Goal: Task Accomplishment & Management: Use online tool/utility

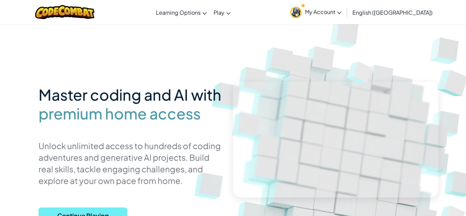
click at [116, 208] on span "Continue Playing" at bounding box center [83, 216] width 89 height 16
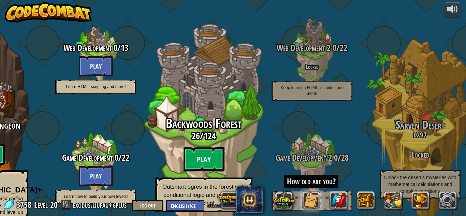
click at [210, 115] on span "Backwoods Forest" at bounding box center [204, 124] width 76 height 18
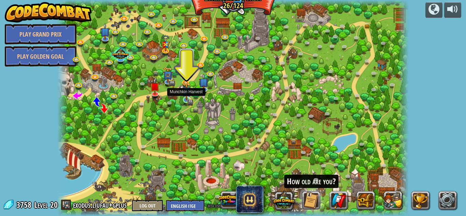
click at [187, 98] on img at bounding box center [186, 91] width 9 height 18
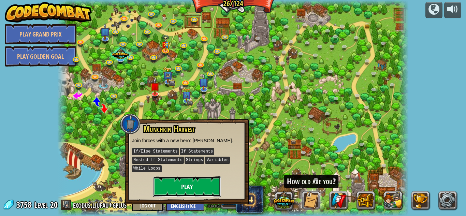
click at [186, 184] on button "Play" at bounding box center [187, 187] width 68 height 20
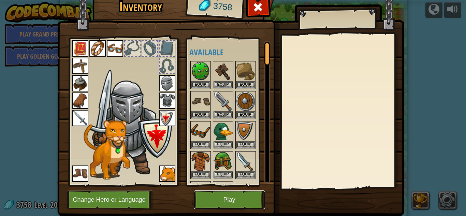
click at [238, 203] on button "Play" at bounding box center [229, 200] width 71 height 19
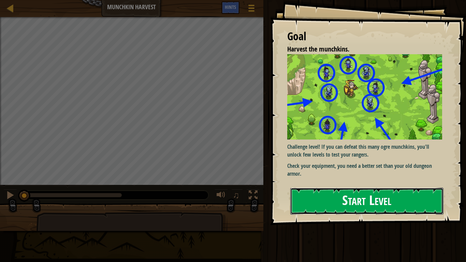
click at [334, 192] on button "Start Level" at bounding box center [367, 201] width 153 height 27
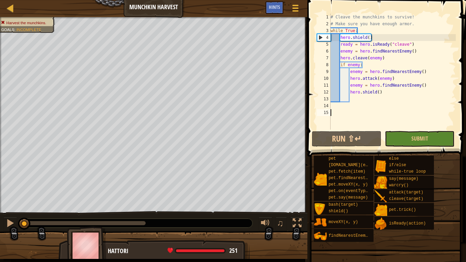
click at [385, 94] on div "# Cleave the munchkins to survive! # Make sure you have enough armor. while Tru…" at bounding box center [392, 79] width 127 height 130
click at [431, 88] on div "# Cleave the munchkins to survive! # Make sure you have enough armor. while Tru…" at bounding box center [392, 79] width 127 height 130
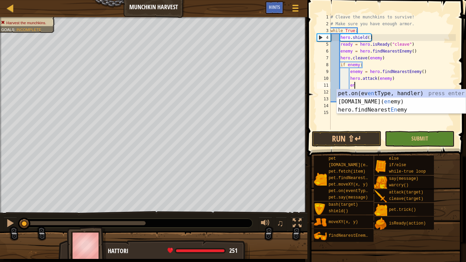
type textarea "e"
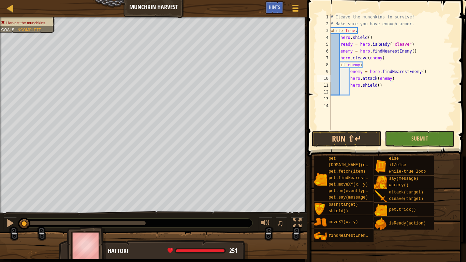
type textarea "hero.shield()"
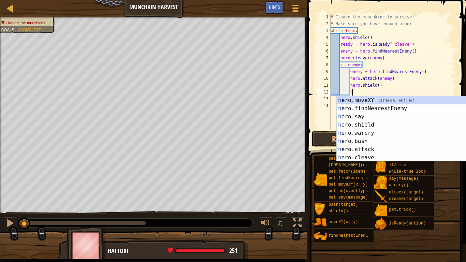
type textarea "h"
click at [430, 108] on div "h ero.moveXY press enter h ero.findNearestEnemy press enter h ero.say press ent…" at bounding box center [401, 137] width 129 height 82
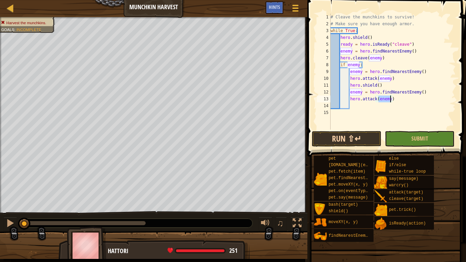
type textarea "hero.attack(enemy)"
click at [370, 140] on button "Run ⇧↵" at bounding box center [347, 139] width 70 height 16
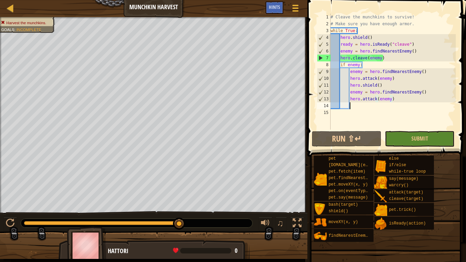
scroll to position [3, 2]
type textarea "h"
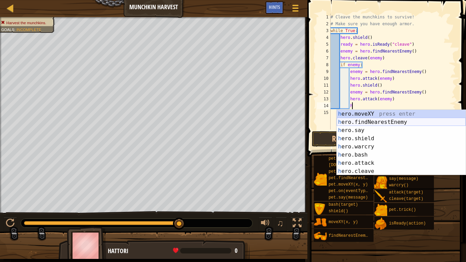
click at [406, 124] on div "h ero.moveXY press enter h ero.findNearestEnemy press enter h ero.say press ent…" at bounding box center [401, 151] width 129 height 82
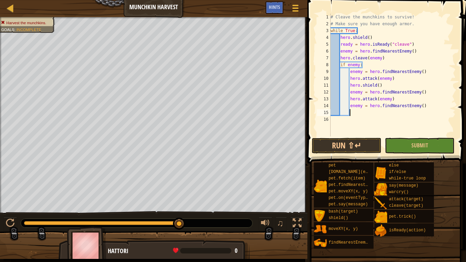
scroll to position [3, 2]
click at [406, 124] on div "# Cleave the munchkins to survive! # Make sure you have enough armor. while Tru…" at bounding box center [392, 82] width 127 height 137
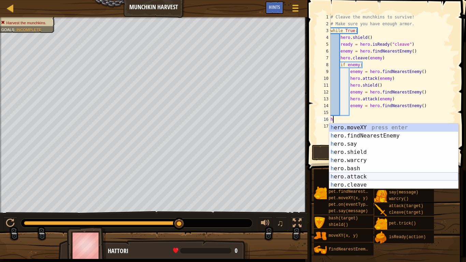
click at [391, 178] on div "h ero.moveXY press enter h ero.findNearestEnemy press enter h ero.say press ent…" at bounding box center [393, 165] width 129 height 82
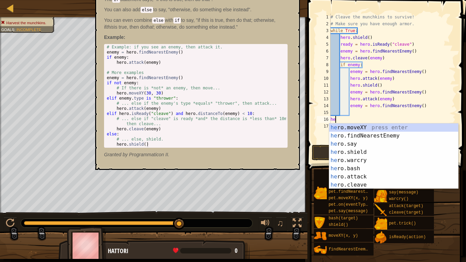
type textarea "h"
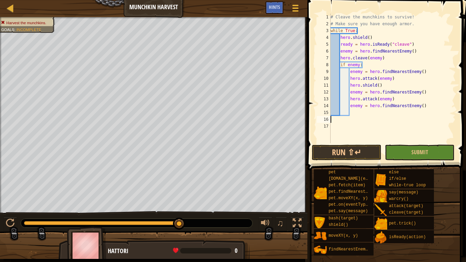
click at [388, 117] on div "# Cleave the munchkins to survive! # Make sure you have enough armor. while Tru…" at bounding box center [392, 85] width 127 height 143
click at [387, 117] on div "# Cleave the munchkins to survive! # Make sure you have enough armor. while Tru…" at bounding box center [392, 85] width 127 height 143
click at [380, 113] on div "# Cleave the munchkins to survive! # Make sure you have enough armor. while Tru…" at bounding box center [392, 85] width 127 height 143
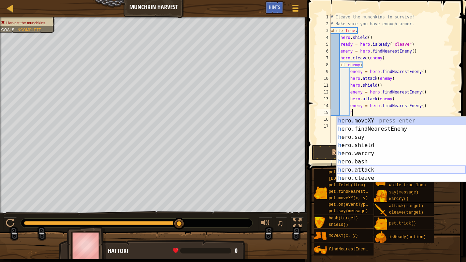
click at [392, 168] on div "h ero.moveXY press enter h ero.findNearestEnemy press enter h ero.say press ent…" at bounding box center [401, 158] width 129 height 82
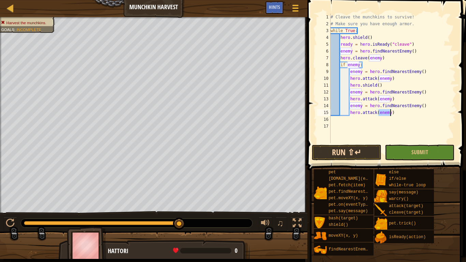
type textarea "hero.attack(enemy)"
click at [366, 153] on button "Run ⇧↵" at bounding box center [347, 153] width 70 height 16
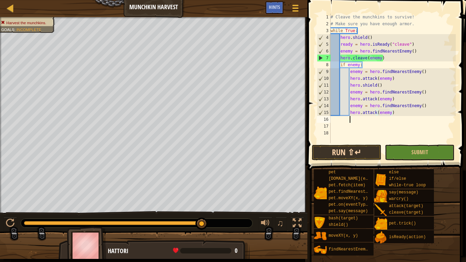
scroll to position [3, 2]
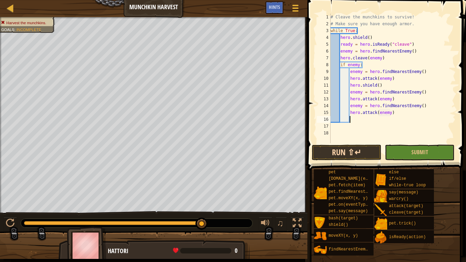
type textarea "h"
type textarea "hero.attack(enemy)"
click at [364, 151] on button "Run ⇧↵" at bounding box center [347, 153] width 70 height 16
type textarea "h"
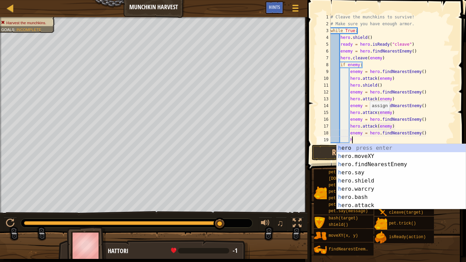
scroll to position [49, 0]
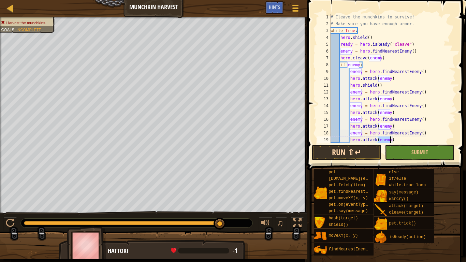
type textarea "hero.attack(enemy)"
click at [365, 153] on button "Run ⇧↵" at bounding box center [347, 153] width 70 height 16
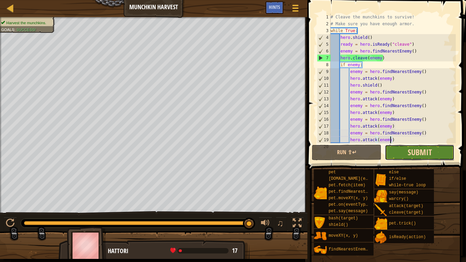
click at [418, 150] on span "Submit" at bounding box center [420, 152] width 24 height 11
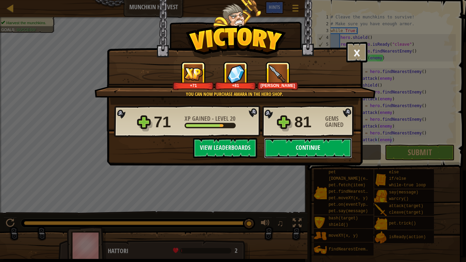
click at [319, 150] on button "Continue" at bounding box center [308, 148] width 88 height 20
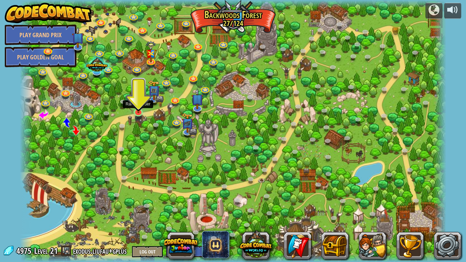
click at [135, 107] on img at bounding box center [138, 100] width 11 height 25
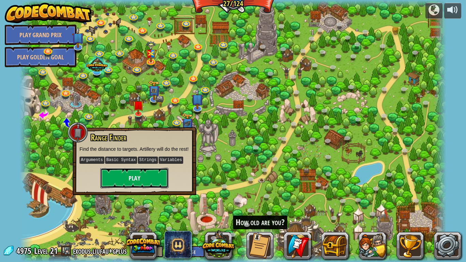
click at [138, 178] on button "Play" at bounding box center [134, 178] width 68 height 20
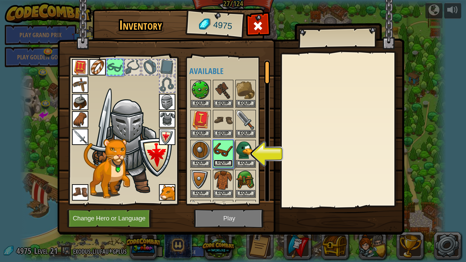
click at [225, 160] on button "Equip" at bounding box center [223, 163] width 19 height 7
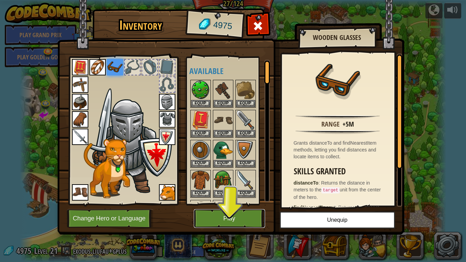
click at [235, 216] on button "Play" at bounding box center [229, 218] width 71 height 19
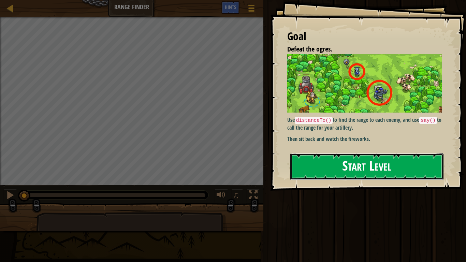
click at [352, 158] on button "Start Level" at bounding box center [367, 166] width 153 height 27
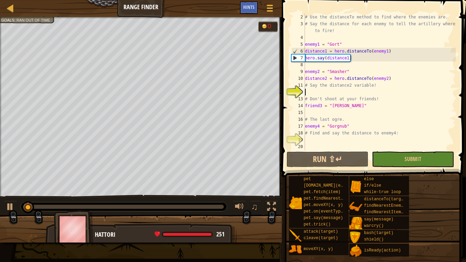
scroll to position [7, 0]
click at [9, 7] on div at bounding box center [10, 8] width 9 height 9
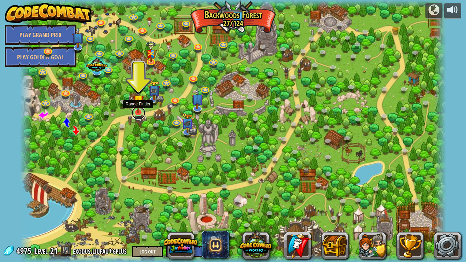
click at [143, 115] on link at bounding box center [139, 113] width 14 height 14
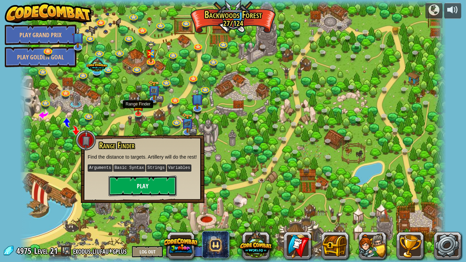
click at [145, 191] on button "Play" at bounding box center [143, 186] width 68 height 20
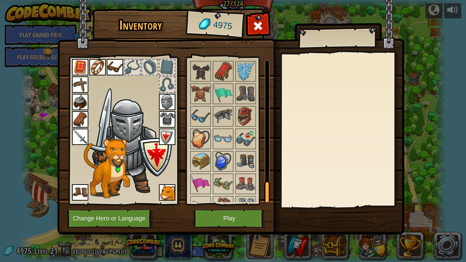
scroll to position [796, 0]
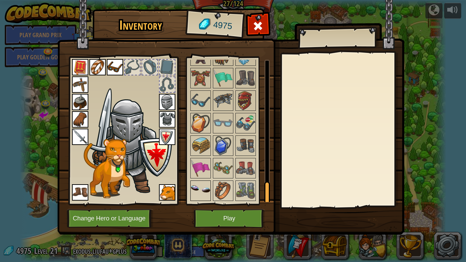
click at [199, 195] on img at bounding box center [200, 190] width 19 height 19
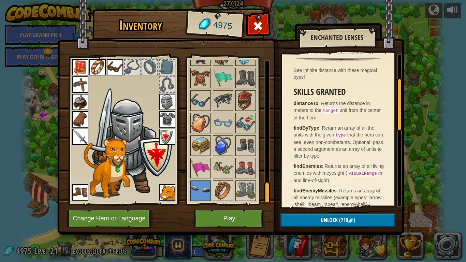
scroll to position [74, 0]
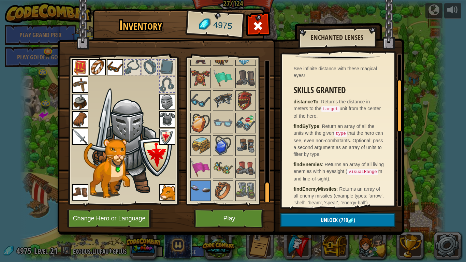
click at [223, 174] on img at bounding box center [223, 168] width 19 height 19
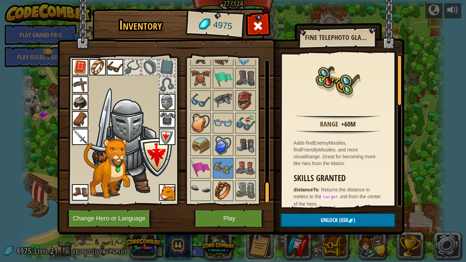
click at [232, 191] on img at bounding box center [223, 190] width 19 height 19
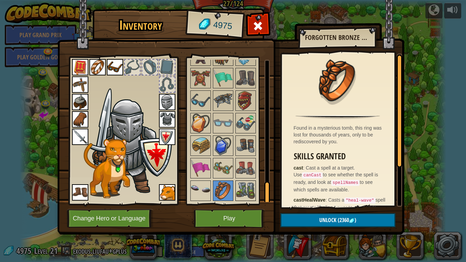
click at [245, 186] on img at bounding box center [245, 190] width 19 height 19
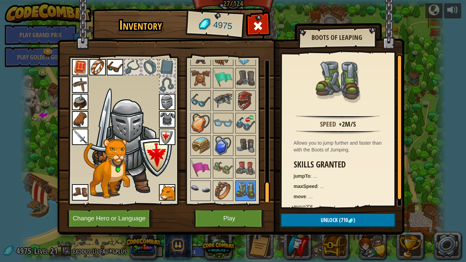
click at [245, 186] on img at bounding box center [245, 190] width 19 height 19
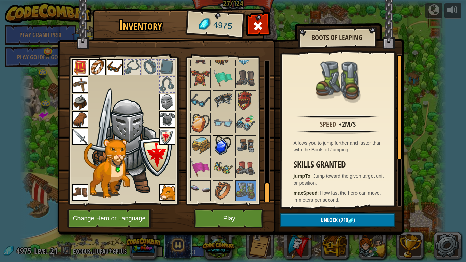
click at [228, 141] on img at bounding box center [223, 145] width 19 height 19
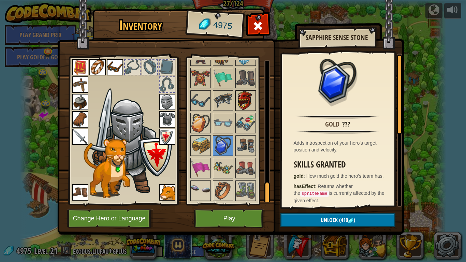
click at [241, 109] on img at bounding box center [245, 100] width 19 height 19
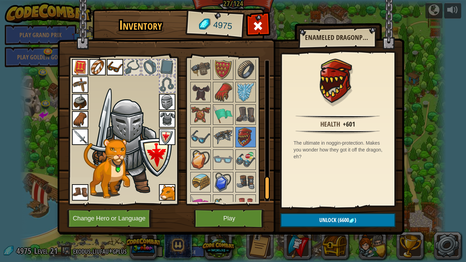
scroll to position [763, 0]
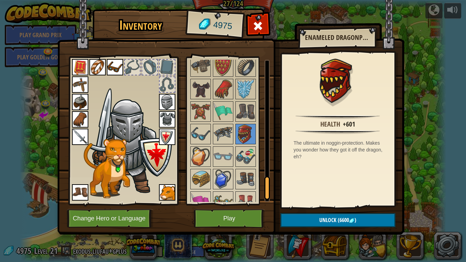
click at [238, 164] on img at bounding box center [245, 156] width 19 height 19
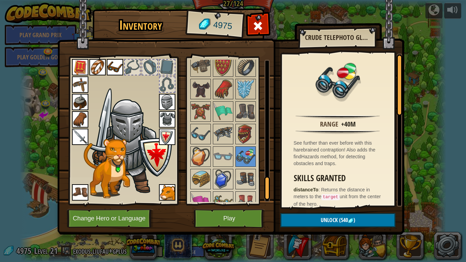
click at [238, 164] on img at bounding box center [245, 156] width 19 height 19
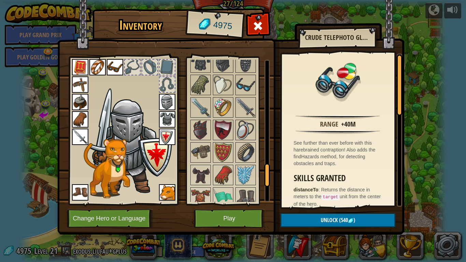
scroll to position [676, 0]
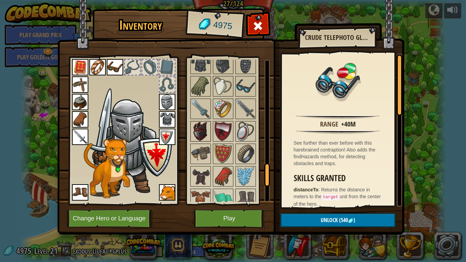
click at [210, 129] on div at bounding box center [201, 131] width 20 height 20
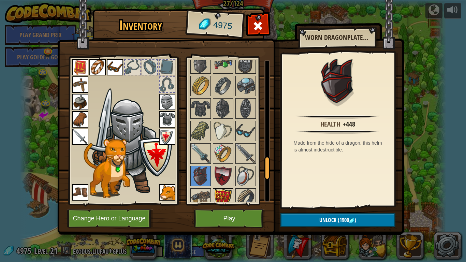
scroll to position [631, 0]
click at [218, 137] on img at bounding box center [223, 131] width 19 height 19
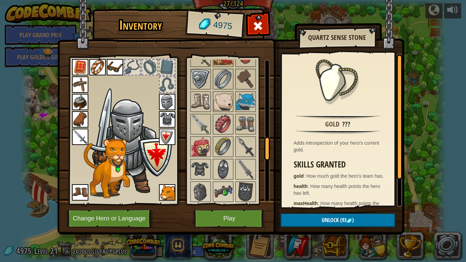
scroll to position [500, 0]
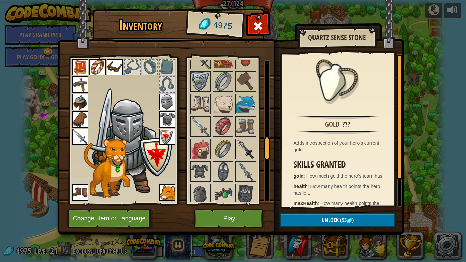
click at [248, 139] on div at bounding box center [246, 149] width 20 height 20
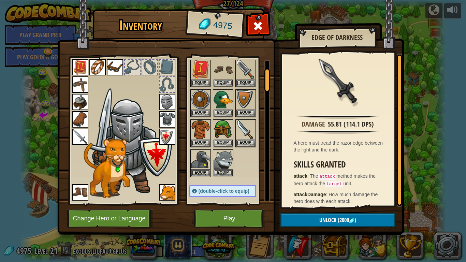
scroll to position [0, 0]
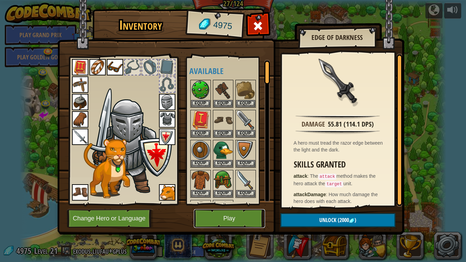
click at [234, 216] on button "Play" at bounding box center [229, 218] width 71 height 19
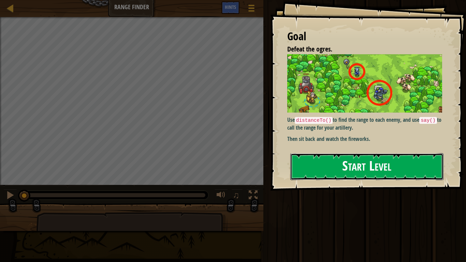
click at [405, 175] on button "Start Level" at bounding box center [367, 166] width 153 height 27
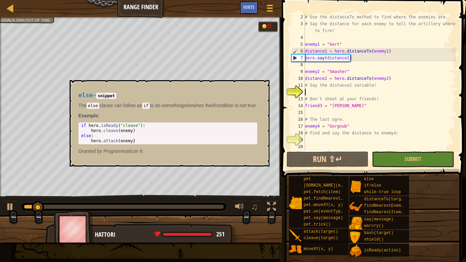
scroll to position [7, 0]
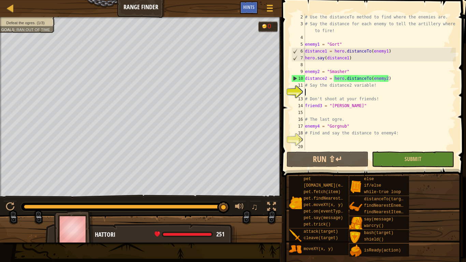
type textarea "h"
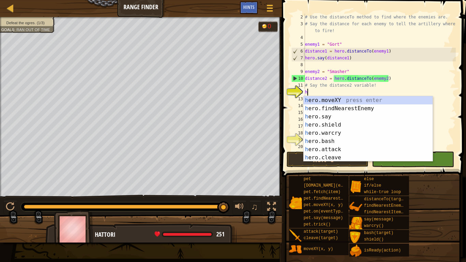
scroll to position [3, 0]
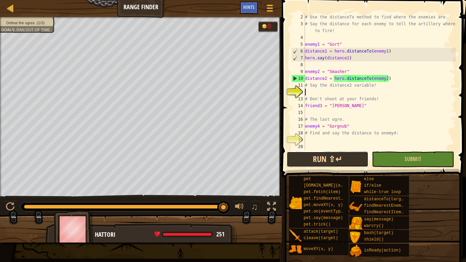
click at [346, 162] on button "Run ⇧↵" at bounding box center [328, 160] width 82 height 16
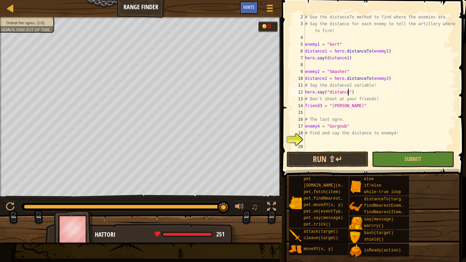
scroll to position [3, 6]
click at [347, 159] on button "Run ⇧↵" at bounding box center [328, 160] width 82 height 16
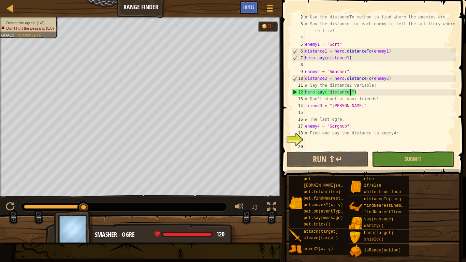
click at [393, 79] on div "# Use the distanceTo method to find where the enemies are. # Say the distance f…" at bounding box center [380, 89] width 152 height 150
type textarea "distance2 = hero.distanceTo(enemy2)"
click at [334, 157] on button "Run ⇧↵" at bounding box center [328, 160] width 82 height 16
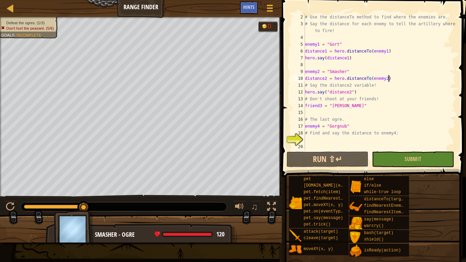
click at [366, 111] on div "# Use the distanceTo method to find where the enemies are. # Say the distance f…" at bounding box center [380, 89] width 152 height 150
type textarea "h"
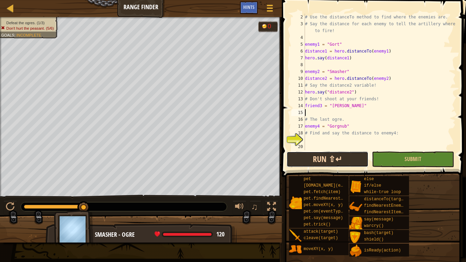
click at [353, 155] on button "Run ⇧↵" at bounding box center [328, 160] width 82 height 16
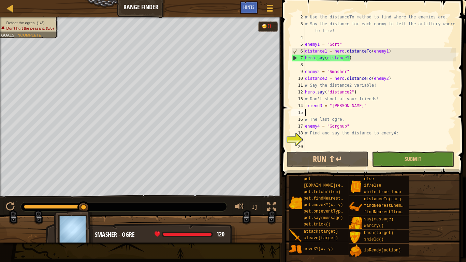
click at [356, 91] on div "# Use the distanceTo method to find where the enemies are. # Say the distance f…" at bounding box center [380, 89] width 152 height 150
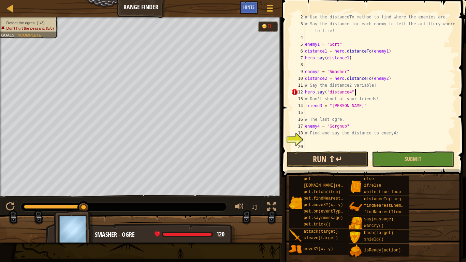
scroll to position [3, 7]
click at [318, 72] on div "# Use the distanceTo method to find where the enemies are. # Say the distance f…" at bounding box center [380, 89] width 152 height 150
click at [345, 72] on div "# Use the distanceTo method to find where the enemies are. # Say the distance f…" at bounding box center [380, 89] width 152 height 150
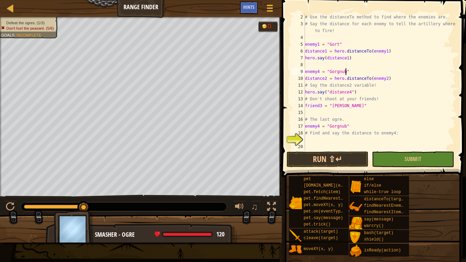
click at [327, 80] on div "# Use the distanceTo method to find where the enemies are. # Say the distance f…" at bounding box center [380, 89] width 152 height 150
click at [355, 156] on button "Run ⇧↵" at bounding box center [328, 160] width 82 height 16
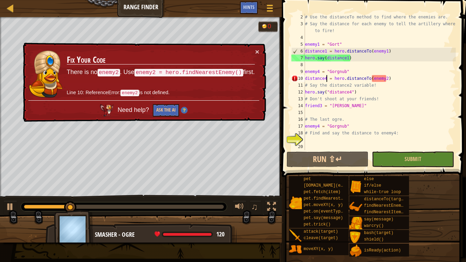
click at [386, 77] on div "# Use the distanceTo method to find where the enemies are. # Say the distance f…" at bounding box center [380, 89] width 152 height 150
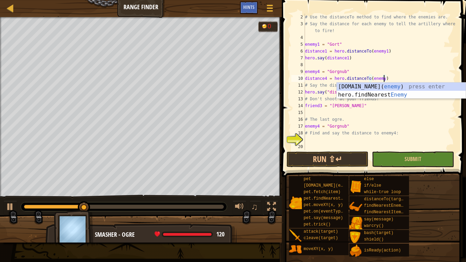
scroll to position [3, 12]
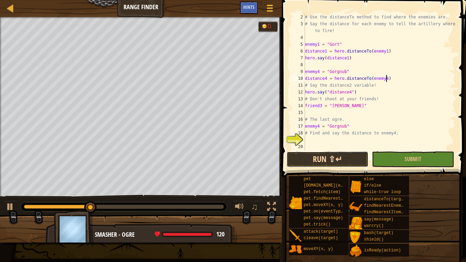
click at [339, 155] on button "Run ⇧↵" at bounding box center [328, 160] width 82 height 16
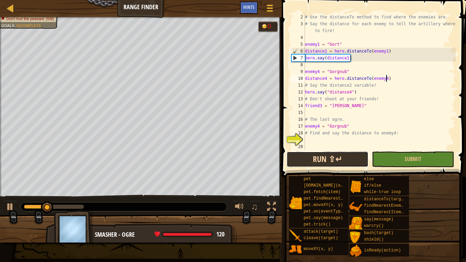
click at [338, 154] on button "Run ⇧↵" at bounding box center [328, 160] width 82 height 16
click at [338, 154] on button "Running" at bounding box center [328, 160] width 82 height 16
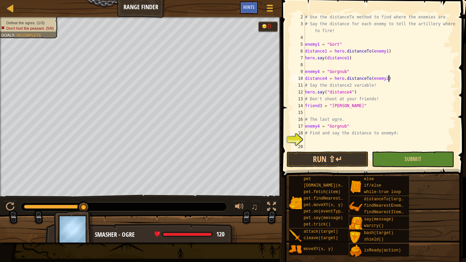
click at [320, 71] on div "# Use the distanceTo method to find where the enemies are. # Say the distance f…" at bounding box center [380, 89] width 152 height 150
click at [352, 93] on div "# Use the distanceTo method to find where the enemies are. # Say the distance f…" at bounding box center [380, 89] width 152 height 150
type textarea "hero.say("distance2")"
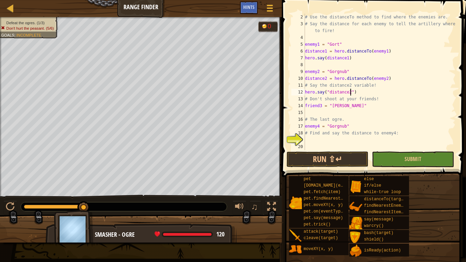
click at [354, 116] on div "# Use the distanceTo method to find where the enemies are. # Say the distance f…" at bounding box center [380, 89] width 152 height 150
click at [345, 74] on div "# Use the distanceTo method to find where the enemies are. # Say the distance f…" at bounding box center [380, 89] width 152 height 150
click at [350, 109] on div "# Use the distanceTo method to find where the enemies are. # Say the distance f…" at bounding box center [380, 89] width 152 height 150
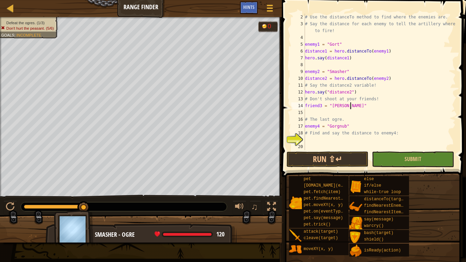
click at [359, 92] on div "# Use the distanceTo method to find where the enemies are. # Say the distance f…" at bounding box center [380, 89] width 152 height 150
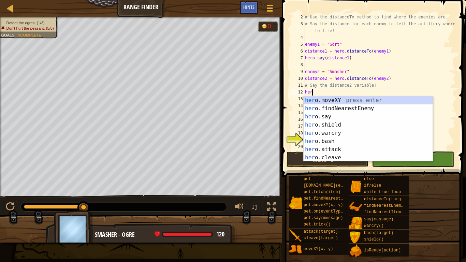
scroll to position [3, 0]
type textarea "h"
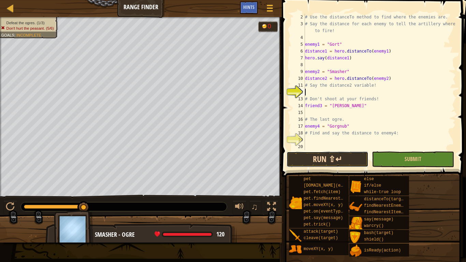
click at [342, 155] on button "Run ⇧↵" at bounding box center [328, 160] width 82 height 16
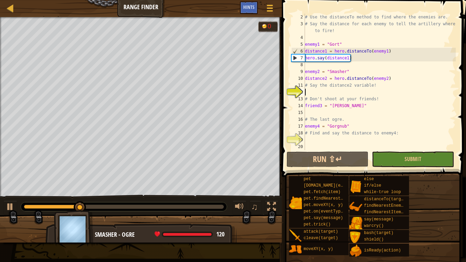
click at [328, 114] on div "# Use the distanceTo method to find where the enemies are. # Say the distance f…" at bounding box center [380, 89] width 152 height 150
click at [311, 138] on div "# Use the distanceTo method to find where the enemies are. # Say the distance f…" at bounding box center [380, 89] width 152 height 150
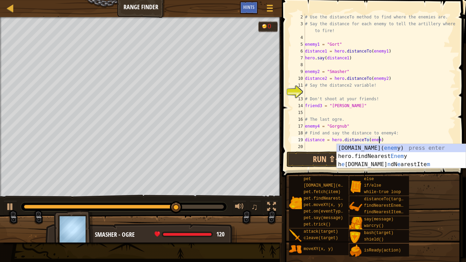
scroll to position [3, 11]
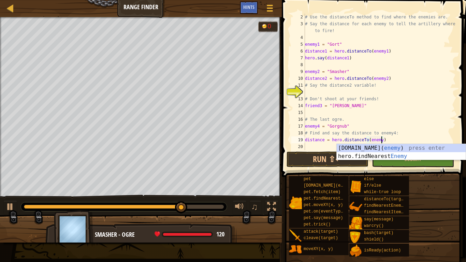
type textarea "distance = hero.distanceTo(enemy4)"
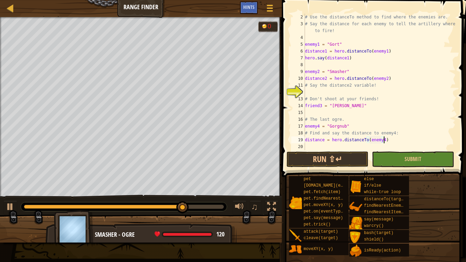
scroll to position [3, 11]
click at [308, 141] on div "# Use the distanceTo method to find where the enemies are. # Say the distance f…" at bounding box center [380, 89] width 152 height 150
type textarea "h"
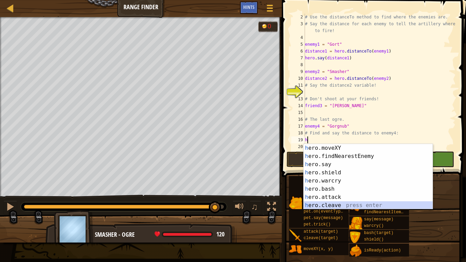
scroll to position [8, 0]
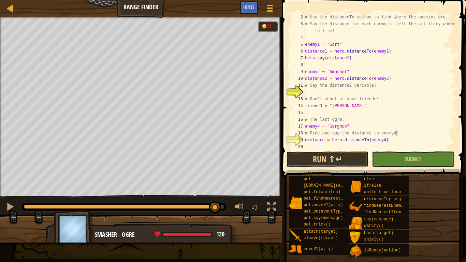
type textarea "# Find and say the distance to enemy4:"
click at [307, 145] on div "# Use the distanceTo method to find where the enemies are. # Say the distance f…" at bounding box center [380, 89] width 152 height 150
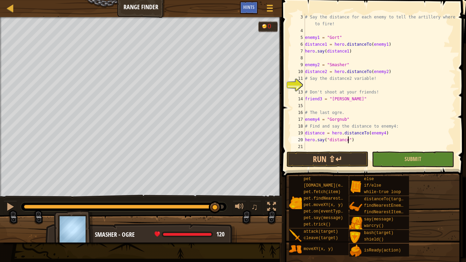
scroll to position [3, 6]
click at [323, 133] on div "# Say the distance for each enemy to tell the artillery where to fire! enemy1 =…" at bounding box center [380, 92] width 152 height 157
click at [349, 141] on div "# Say the distance for each enemy to tell the artillery where to fire! enemy1 =…" at bounding box center [380, 92] width 152 height 157
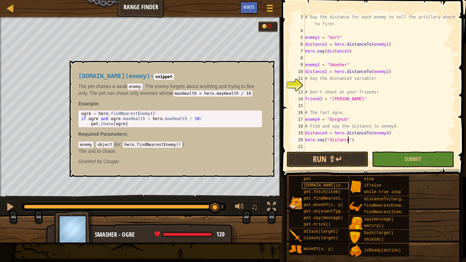
scroll to position [3, 6]
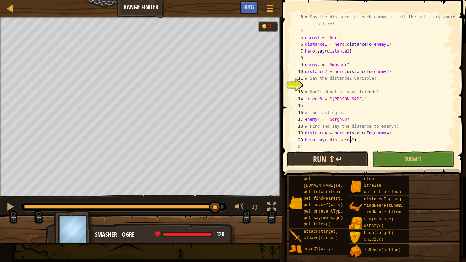
click at [345, 153] on button "Run ⇧↵" at bounding box center [328, 160] width 82 height 16
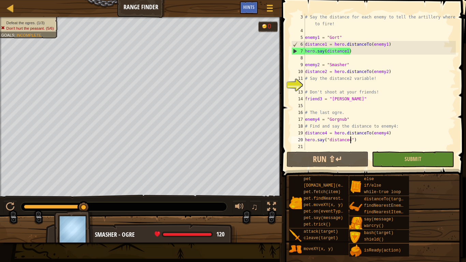
click at [369, 133] on div "# Say the distance for each enemy to tell the artillery where to fire! enemy1 =…" at bounding box center [380, 92] width 152 height 157
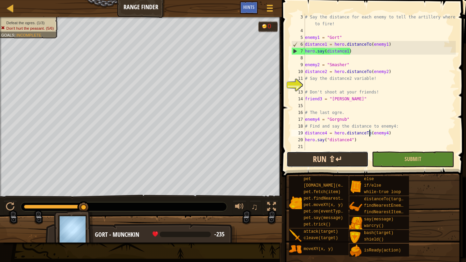
click at [308, 165] on button "Run ⇧↵" at bounding box center [328, 160] width 82 height 16
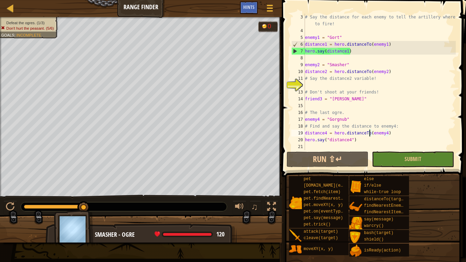
click at [378, 75] on div "# Say the distance for each enemy to tell the artillery where to fire! enemy1 =…" at bounding box center [380, 92] width 152 height 157
type textarea "# Say the distance2 variable!"
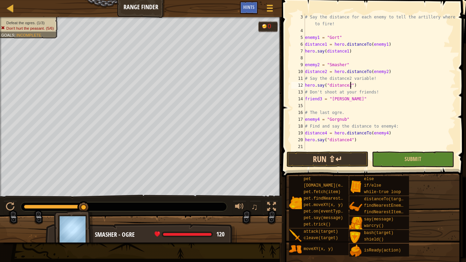
type textarea "hero.say("distance2")"
click at [324, 161] on button "Run ⇧↵" at bounding box center [328, 160] width 82 height 16
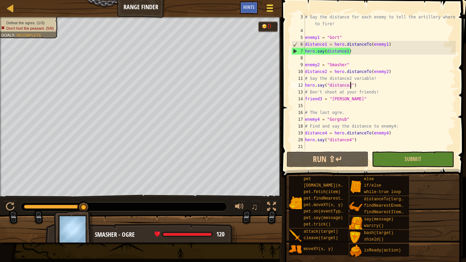
click at [274, 9] on div at bounding box center [269, 8] width 9 height 10
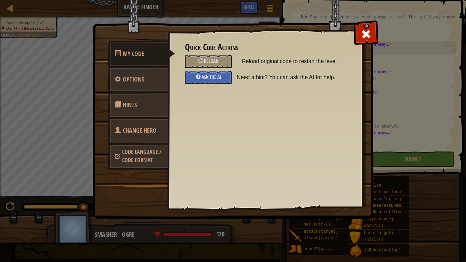
click at [347, 44] on div "Quick Code Actions Reload Reload original code to restart the level Ask the AI …" at bounding box center [265, 108] width 195 height 169
click at [373, 34] on div at bounding box center [366, 33] width 22 height 22
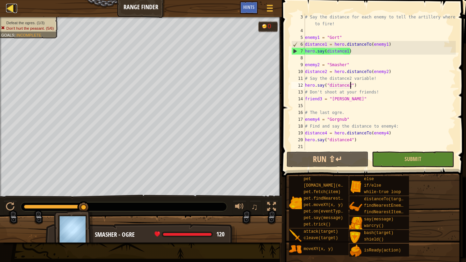
click at [6, 8] on div at bounding box center [10, 8] width 9 height 9
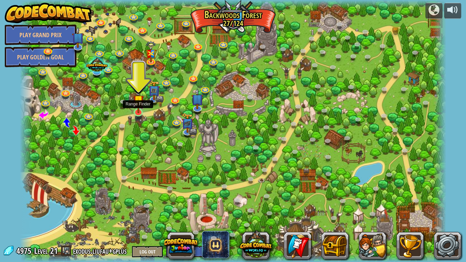
click at [136, 105] on img at bounding box center [138, 100] width 11 height 25
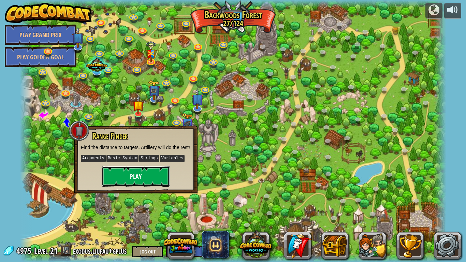
click at [139, 186] on button "Play" at bounding box center [136, 176] width 68 height 20
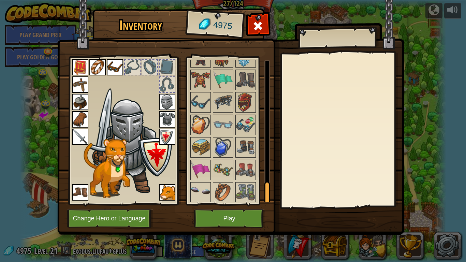
scroll to position [796, 0]
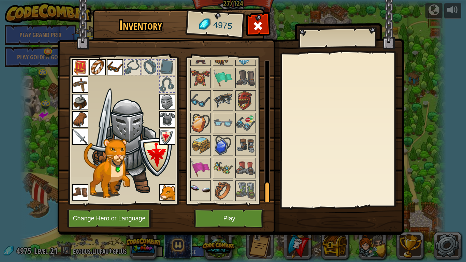
click at [204, 196] on img at bounding box center [200, 190] width 19 height 19
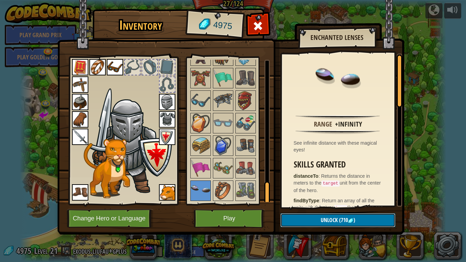
click at [330, 216] on span "Unlock" at bounding box center [329, 220] width 17 height 8
click at [320, 216] on button "Confirm" at bounding box center [338, 220] width 115 height 14
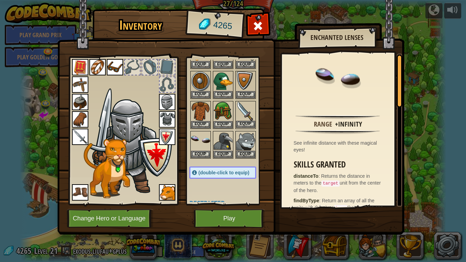
scroll to position [70, 0]
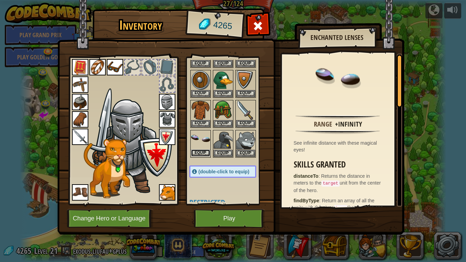
click at [198, 152] on button "Equip" at bounding box center [200, 153] width 19 height 7
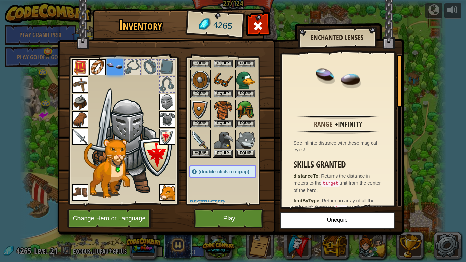
scroll to position [0, 0]
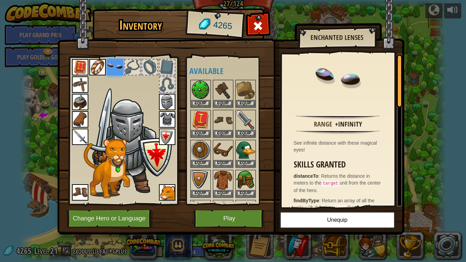
click at [166, 109] on img at bounding box center [167, 102] width 16 height 16
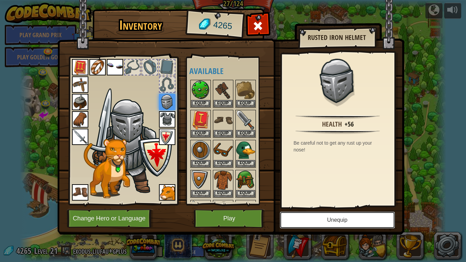
click at [364, 216] on button "Unequip" at bounding box center [337, 220] width 115 height 17
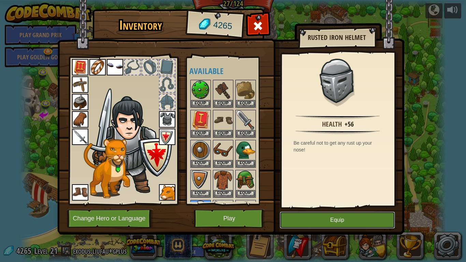
click at [306, 216] on button "Equip" at bounding box center [337, 220] width 115 height 17
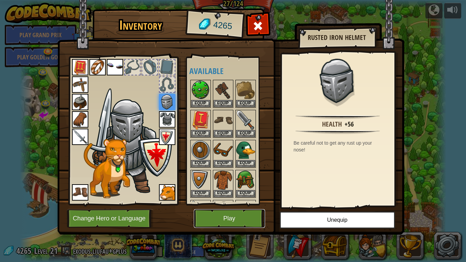
click at [239, 216] on button "Play" at bounding box center [229, 218] width 71 height 19
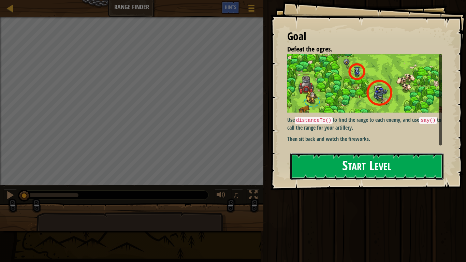
click at [369, 178] on button "Start Level" at bounding box center [367, 166] width 153 height 27
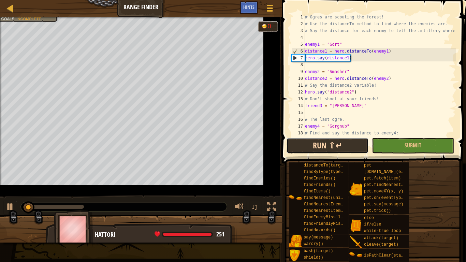
click at [323, 140] on button "Run ⇧↵" at bounding box center [328, 146] width 82 height 16
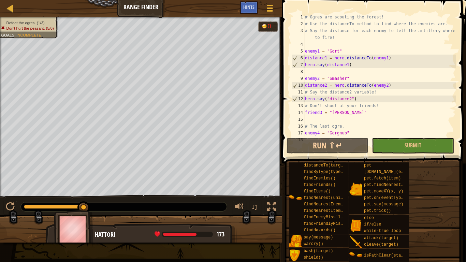
click at [390, 84] on div "# Ogres are scouting the forest! # Use the distanceTo method to find where the …" at bounding box center [380, 82] width 152 height 137
click at [367, 99] on div "# Ogres are scouting the forest! # Use the distanceTo method to find where the …" at bounding box center [380, 82] width 152 height 137
click at [352, 113] on div "# Ogres are scouting the forest! # Use the distanceTo method to find where the …" at bounding box center [380, 82] width 152 height 137
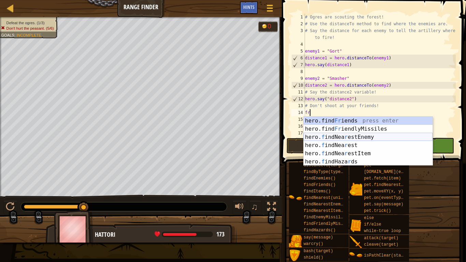
type textarea "f"
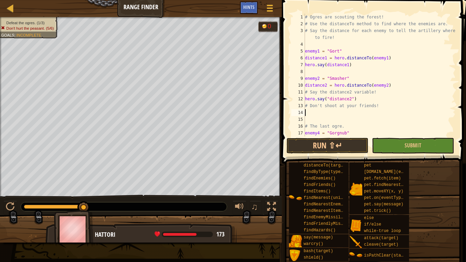
click at [309, 75] on div "# Ogres are scouting the forest! # Use the distanceTo method to find where the …" at bounding box center [380, 82] width 152 height 137
click at [316, 146] on button "Run ⇧↵" at bounding box center [328, 146] width 82 height 16
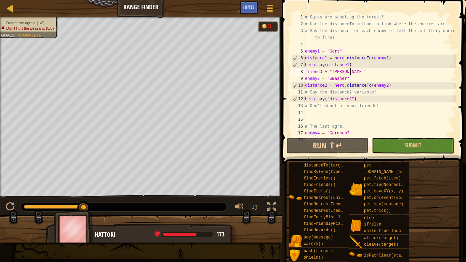
click at [366, 100] on div "# Ogres are scouting the forest! # Use the distanceTo method to find where the …" at bounding box center [380, 82] width 152 height 137
type textarea "hero.say("distance2")"
click at [322, 119] on div "# Ogres are scouting the forest! # Use the distanceTo method to find where the …" at bounding box center [380, 82] width 152 height 137
click at [330, 75] on div "# Ogres are scouting the forest! # Use the distanceTo method to find where the …" at bounding box center [380, 82] width 152 height 137
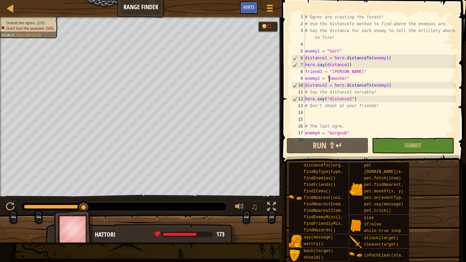
click at [324, 70] on div "# Ogres are scouting the forest! # Use the distanceTo method to find where the …" at bounding box center [380, 82] width 152 height 137
click at [331, 70] on div "# Ogres are scouting the forest! # Use the distanceTo method to find where the …" at bounding box center [380, 75] width 152 height 123
click at [331, 70] on div "# Ogres are scouting the forest! # Use the distanceTo method to find where the …" at bounding box center [380, 82] width 152 height 137
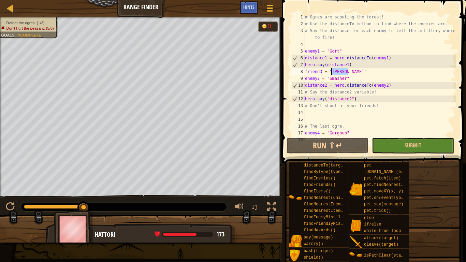
click at [331, 70] on div "# Ogres are scouting the forest! # Use the distanceTo method to find where the …" at bounding box center [380, 82] width 152 height 137
type textarea "friend3 = "[PERSON_NAME]" enemy2 = "Smasher""
click at [317, 113] on div "# Ogres are scouting the forest! # Use the distanceTo method to find where the …" at bounding box center [380, 82] width 152 height 137
paste textarea "\"
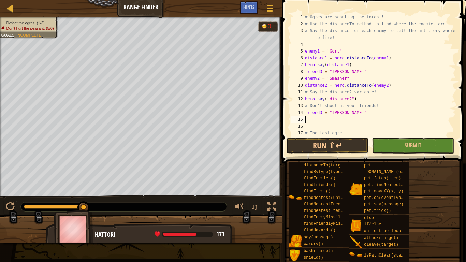
type textarea "\"
click at [352, 72] on div "# Ogres are scouting the forest! # Use the distanceTo method to find where the …" at bounding box center [380, 82] width 152 height 137
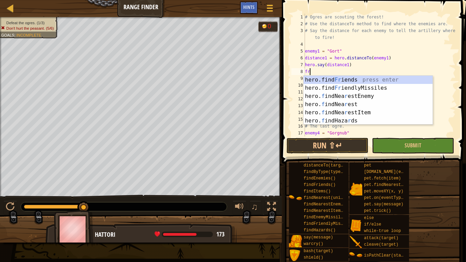
type textarea "f"
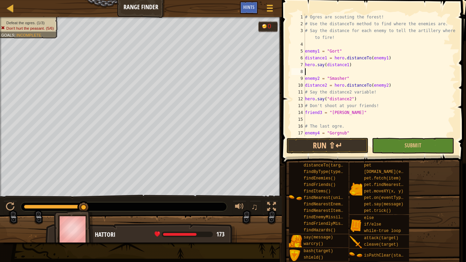
click at [352, 100] on div "# Ogres are scouting the forest! # Use the distanceTo method to find where the …" at bounding box center [380, 82] width 152 height 137
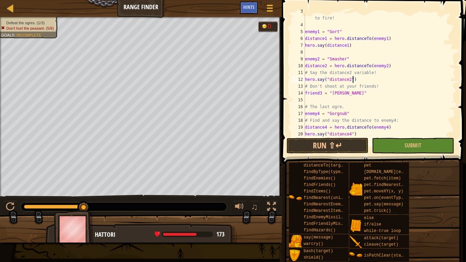
scroll to position [27, 0]
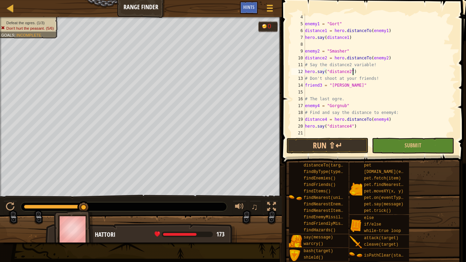
click at [385, 81] on div "enemy1 = "Gort" distance1 = hero . distanceTo ( enemy1 ) hero . say ( distance1…" at bounding box center [380, 82] width 152 height 137
click at [359, 84] on div "# Say the distance for each enemy to tell the artillery where to fire! enemy1 =…" at bounding box center [380, 71] width 152 height 143
click at [369, 70] on div "# Say the distance for each enemy to tell the artillery where to fire! enemy1 =…" at bounding box center [380, 71] width 152 height 143
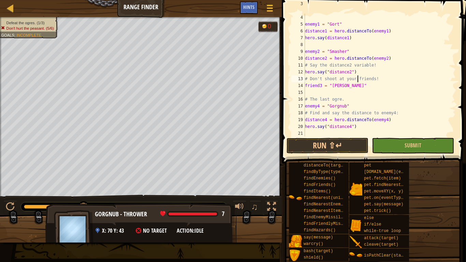
type textarea "hero.say("distance2")"
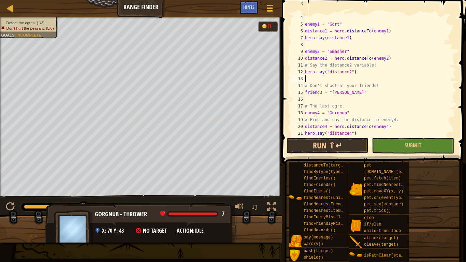
type textarea "h"
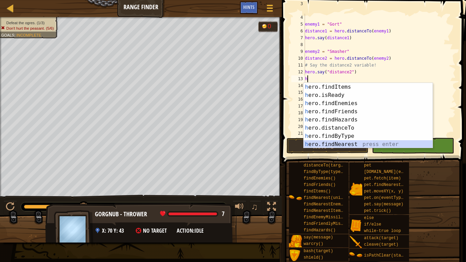
scroll to position [74, 0]
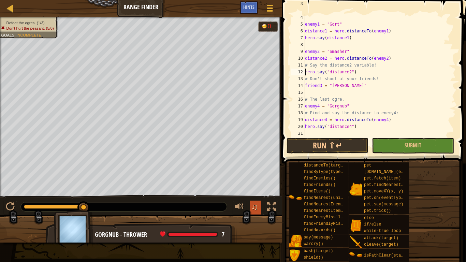
type textarea "# Say the distance2 variable!"
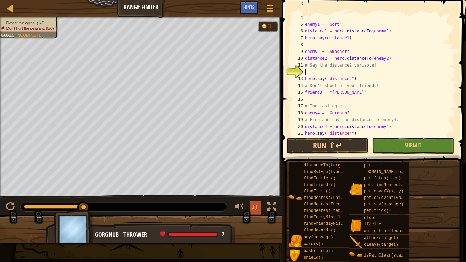
type textarea "h"
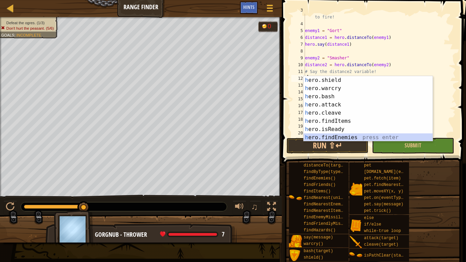
scroll to position [49, 0]
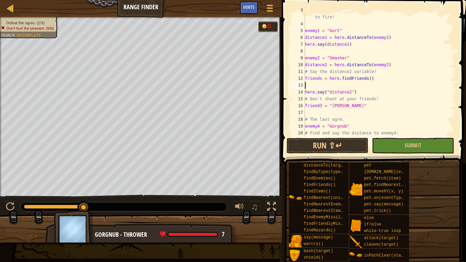
type textarea "\"
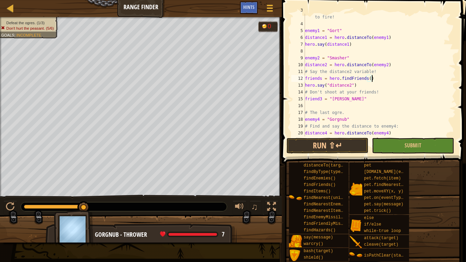
click at [321, 80] on div "# Say the distance for each enemy to tell the artillery where to fire! enemy1 =…" at bounding box center [380, 78] width 152 height 143
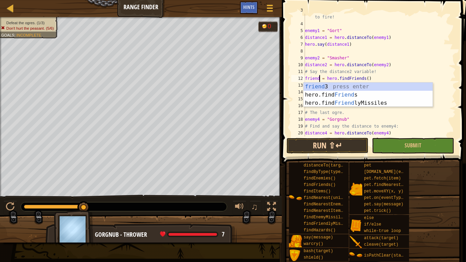
scroll to position [3, 2]
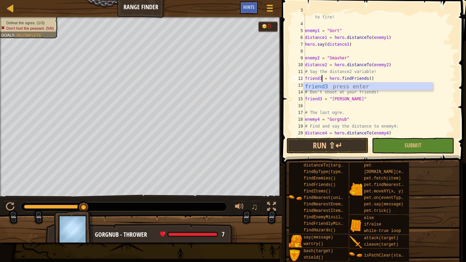
click at [381, 129] on div "# Say the distance for each enemy to tell the artillery where to fire! enemy1 =…" at bounding box center [380, 78] width 152 height 143
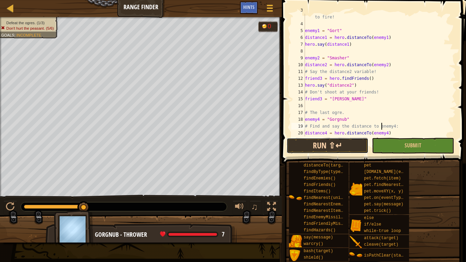
click at [342, 142] on button "Run ⇧↵" at bounding box center [328, 146] width 82 height 16
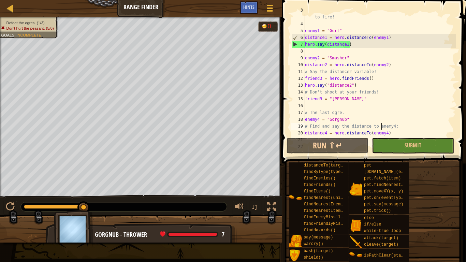
click at [355, 87] on div "# Say the distance for each enemy to tell the artillery where to fire! enemy1 =…" at bounding box center [380, 78] width 152 height 143
click at [385, 78] on div "# Say the distance for each enemy to tell the artillery where to fire! enemy1 =…" at bounding box center [380, 78] width 152 height 143
type textarea "friend3 = hero.findFriends()"
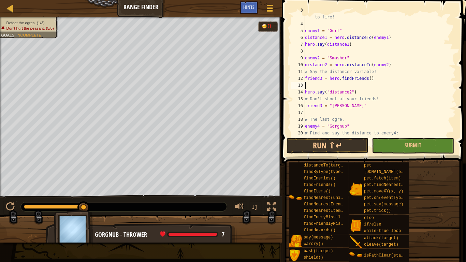
type textarea "h"
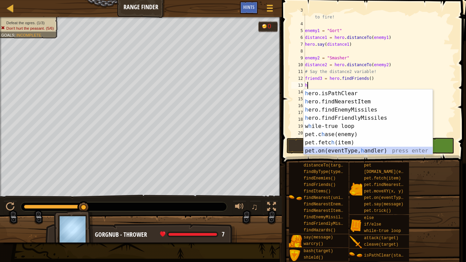
scroll to position [139, 0]
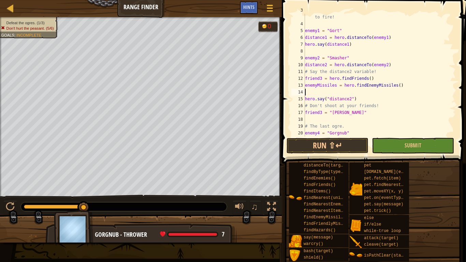
type textarea "\"
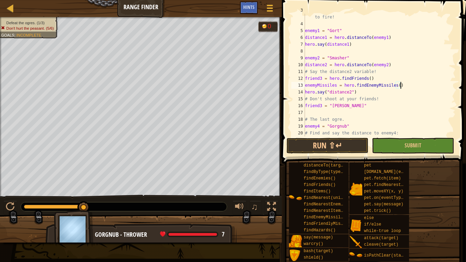
click at [346, 135] on div "# Say the distance for each enemy to tell the artillery where to fire! enemy1 =…" at bounding box center [380, 78] width 152 height 143
click at [345, 147] on button "Run ⇧↵" at bounding box center [328, 146] width 82 height 16
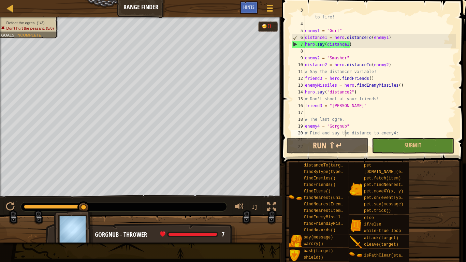
click at [417, 85] on div "# Say the distance for each enemy to tell the artillery where to fire! enemy1 =…" at bounding box center [380, 78] width 152 height 143
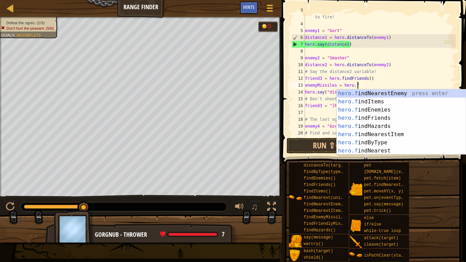
scroll to position [0, 0]
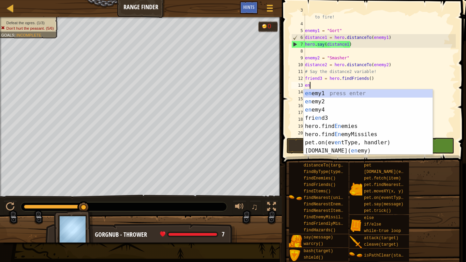
type textarea "e"
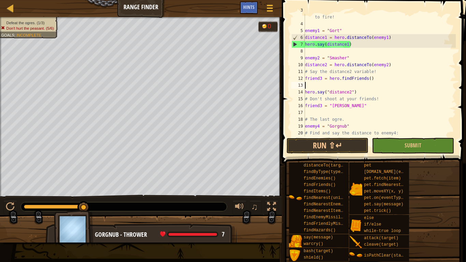
type textarea "h"
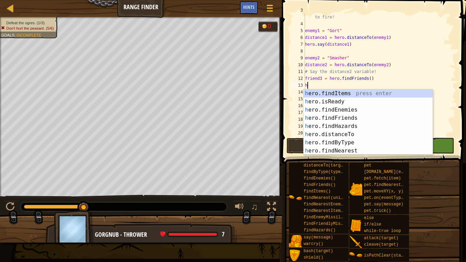
scroll to position [74, 0]
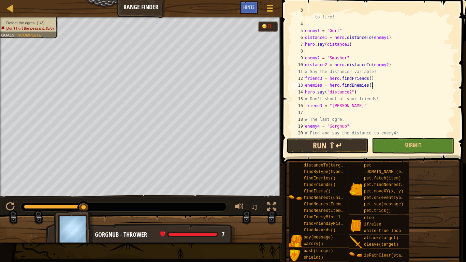
click at [311, 143] on button "Run ⇧↵" at bounding box center [328, 146] width 82 height 16
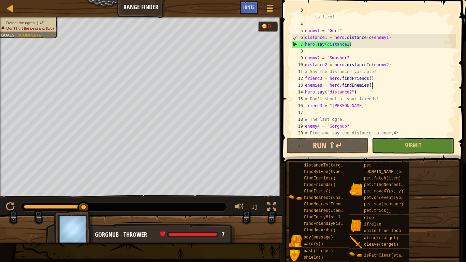
click at [360, 97] on div "# Say the distance for each enemy to tell the artillery where to fire! enemy1 =…" at bounding box center [380, 78] width 152 height 143
click at [360, 94] on div "# Say the distance for each enemy to tell the artillery where to fire! enemy1 =…" at bounding box center [380, 78] width 152 height 143
click at [318, 93] on div "# Say the distance for each enemy to tell the artillery where to fire! enemy1 =…" at bounding box center [380, 78] width 152 height 143
click at [320, 57] on div "# Say the distance for each enemy to tell the artillery where to fire! enemy1 =…" at bounding box center [380, 78] width 152 height 143
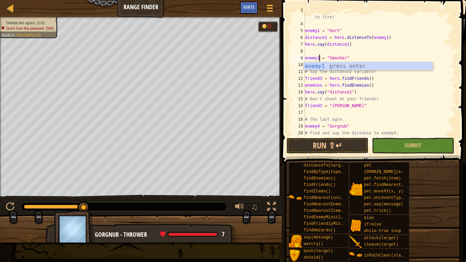
scroll to position [3, 2]
click at [390, 74] on div "# Say the distance for each enemy to tell the artillery where to fire! enemy1 =…" at bounding box center [380, 78] width 152 height 143
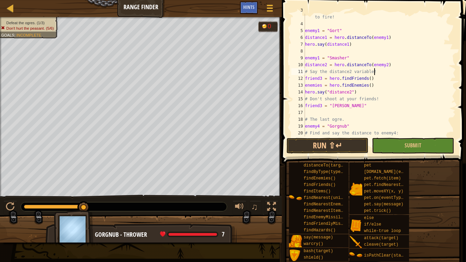
click at [328, 64] on div "# Say the distance for each enemy to tell the artillery where to fire! enemy1 =…" at bounding box center [380, 78] width 152 height 143
click at [331, 109] on div "# Say the distance for each enemy to tell the artillery where to fire! enemy1 =…" at bounding box center [380, 78] width 152 height 143
click at [350, 92] on div "# Say the distance for each enemy to tell the artillery where to fire! enemy1 =…" at bounding box center [380, 78] width 152 height 143
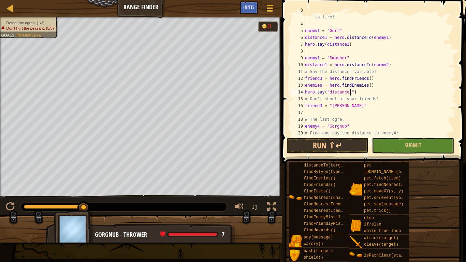
click at [320, 30] on div "# Say the distance for each enemy to tell the artillery where to fire! enemy1 =…" at bounding box center [380, 78] width 152 height 143
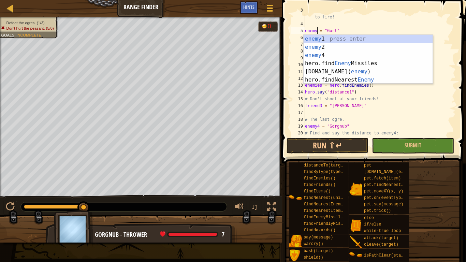
scroll to position [3, 2]
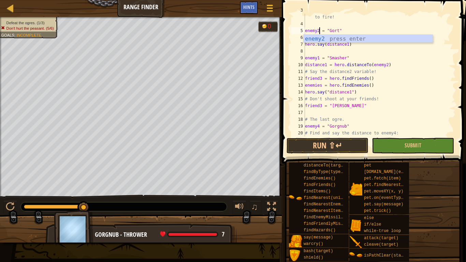
click at [330, 47] on div "# Say the distance for each enemy to tell the artillery where to fire! enemy2 =…" at bounding box center [380, 78] width 152 height 143
click at [326, 37] on div "# Say the distance for each enemy to tell the artillery where to fire! enemy2 =…" at bounding box center [380, 78] width 152 height 143
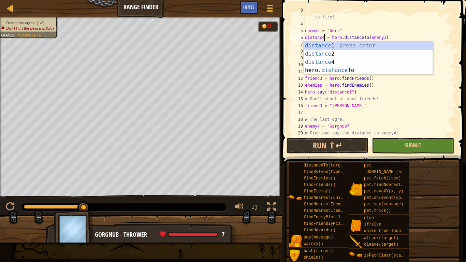
type textarea "distance2 = hero.distanceTo(enemy1)"
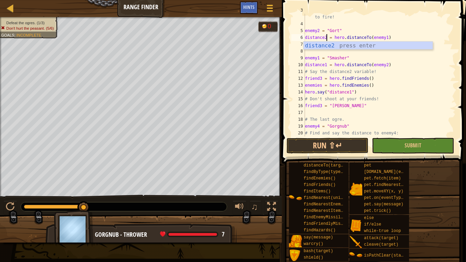
scroll to position [3, 3]
click at [334, 54] on div "# Say the distance for each enemy to tell the artillery where to fire! enemy2 =…" at bounding box center [380, 78] width 152 height 143
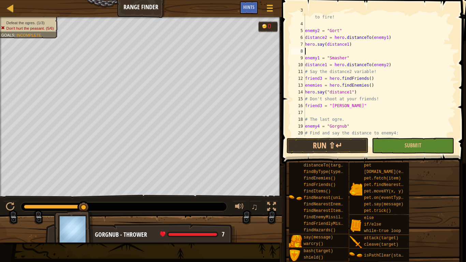
scroll to position [3, 0]
click at [349, 44] on div "# Say the distance for each enemy to tell the artillery where to fire! enemy2 =…" at bounding box center [380, 78] width 152 height 143
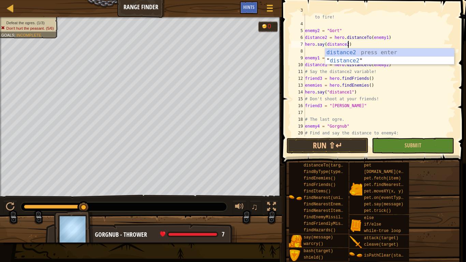
scroll to position [3, 6]
click at [328, 144] on button "Run ⇧↵" at bounding box center [328, 146] width 82 height 16
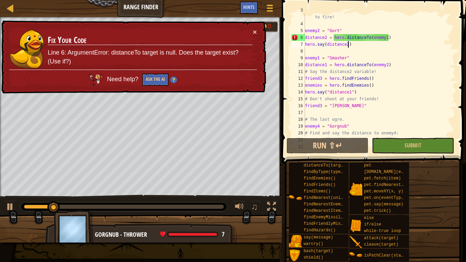
click at [385, 39] on div "# Say the distance for each enemy to tell the artillery where to fire! enemy2 =…" at bounding box center [380, 78] width 152 height 143
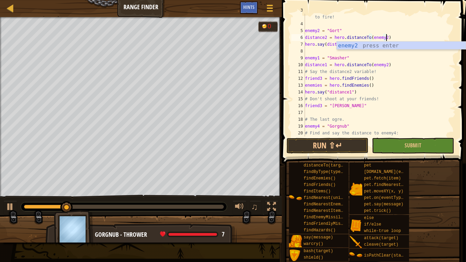
scroll to position [3, 12]
click at [350, 150] on button "Run ⇧↵" at bounding box center [328, 146] width 82 height 16
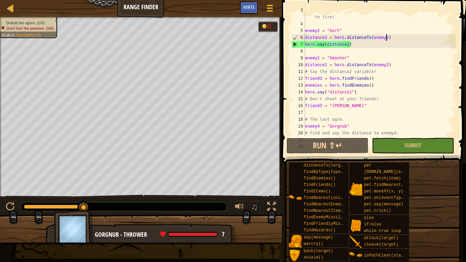
click at [361, 107] on div "# Say the distance for each enemy to tell the artillery where to fire! enemy2 =…" at bounding box center [380, 78] width 152 height 143
click at [373, 79] on div "# Say the distance for each enemy to tell the artillery where to fire! enemy2 =…" at bounding box center [380, 78] width 152 height 143
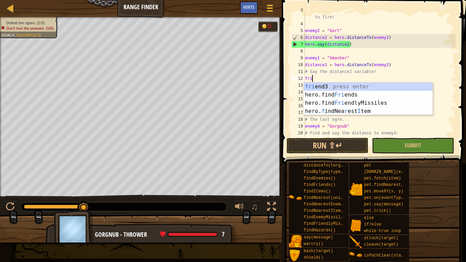
scroll to position [3, 0]
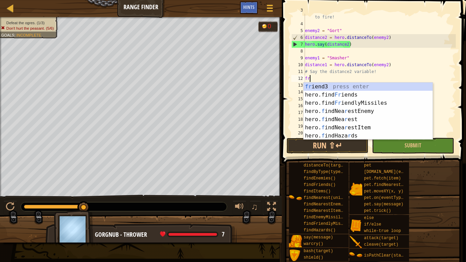
type textarea "f"
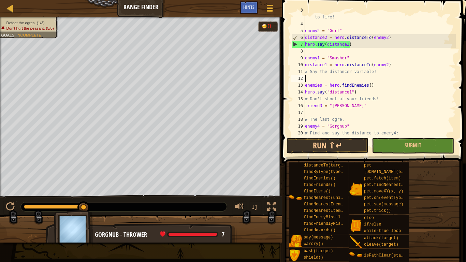
type textarea "# Say the distance2 variable!"
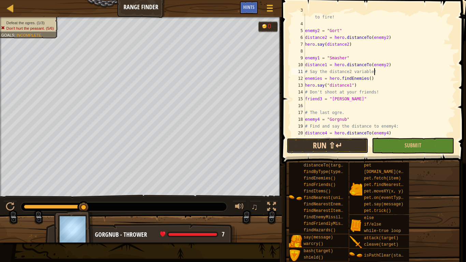
click at [319, 145] on button "Run ⇧↵" at bounding box center [328, 146] width 82 height 16
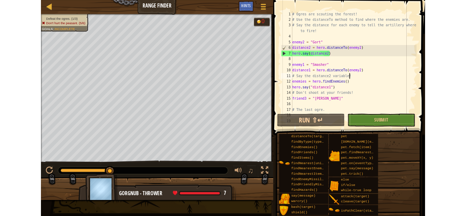
scroll to position [0, 0]
